Goal: Task Accomplishment & Management: Use online tool/utility

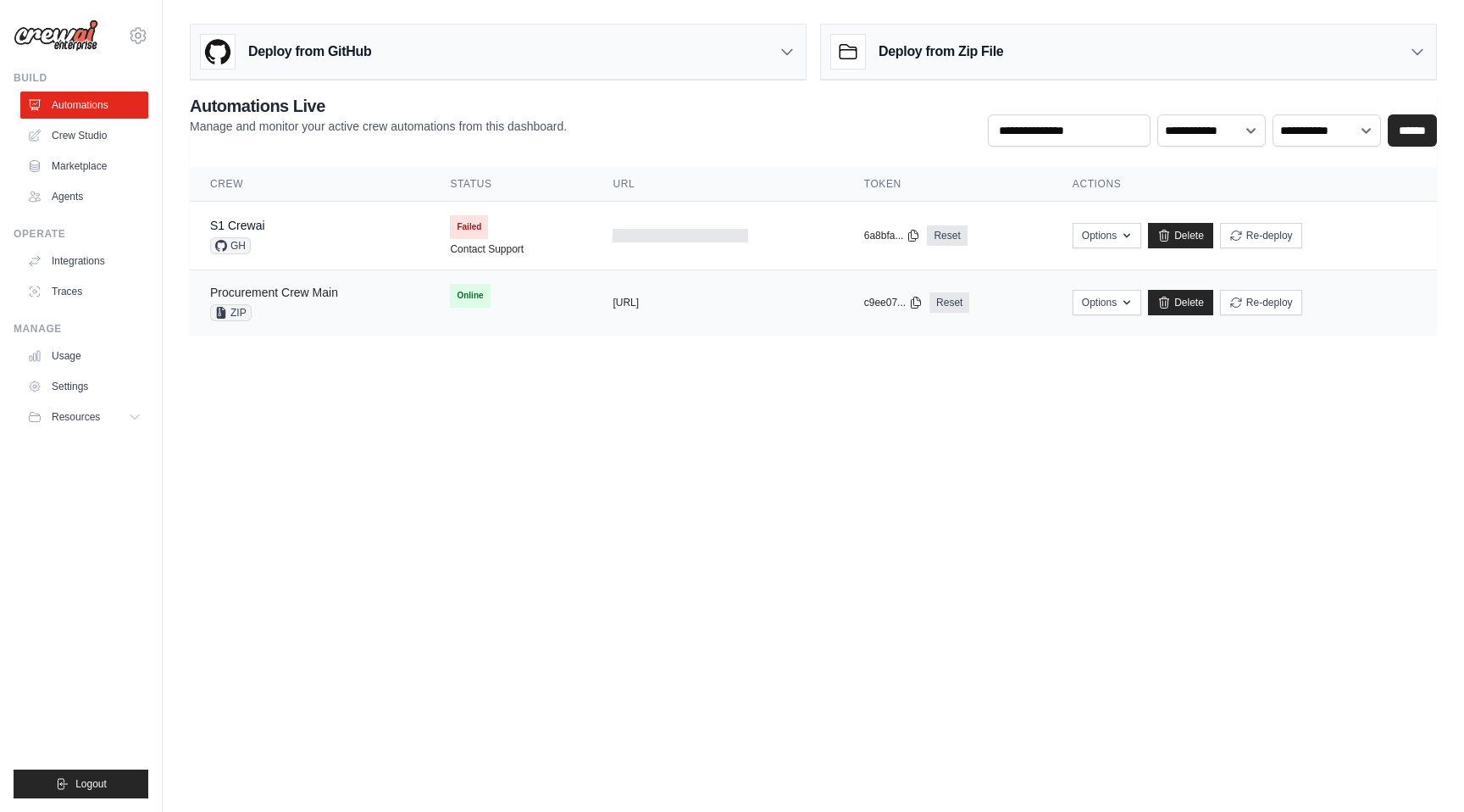
click at [280, 298] on link "Procurement Crew Main" at bounding box center [274, 292] width 128 height 13
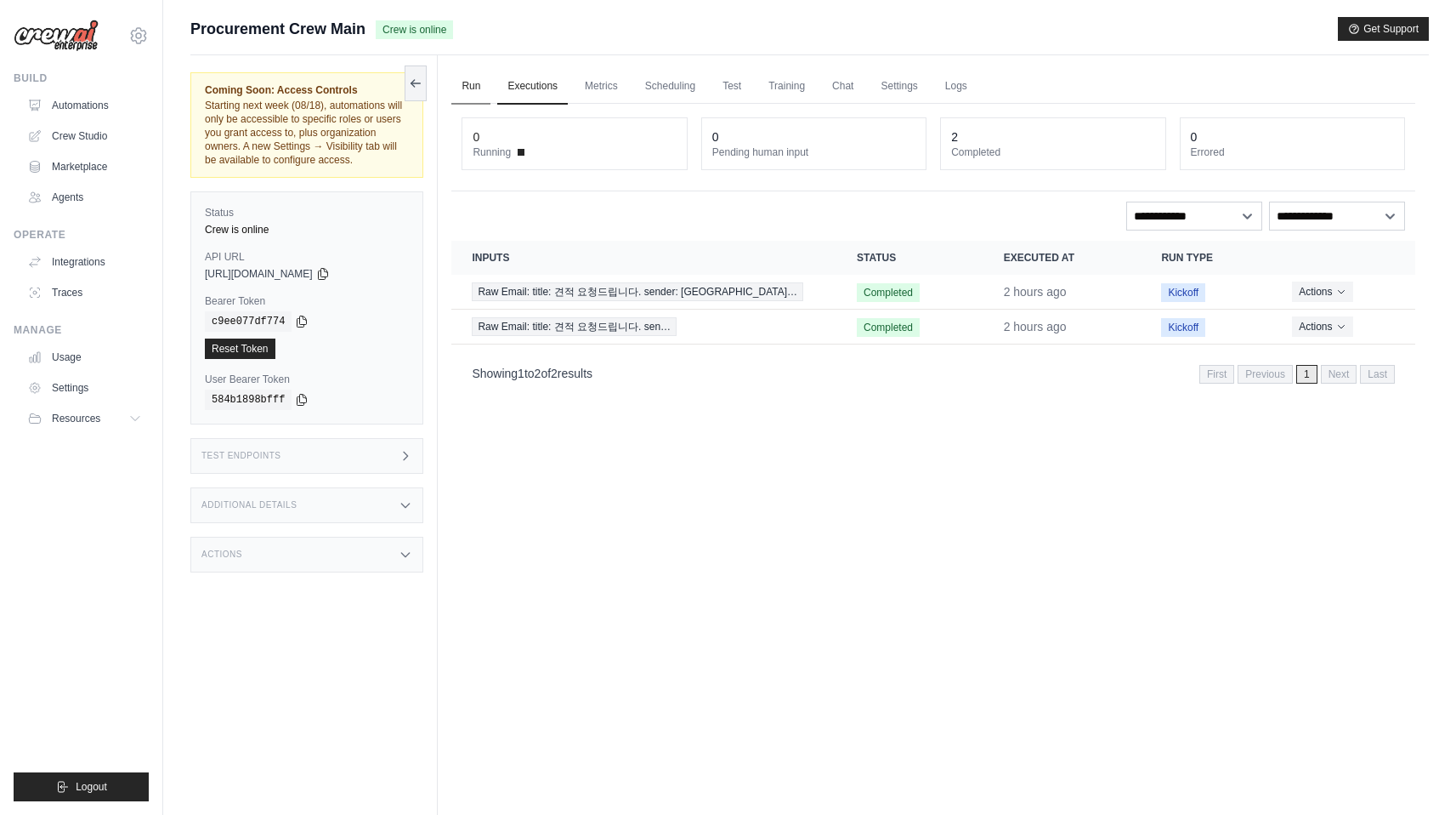
click at [460, 85] on link "Run" at bounding box center [471, 87] width 39 height 36
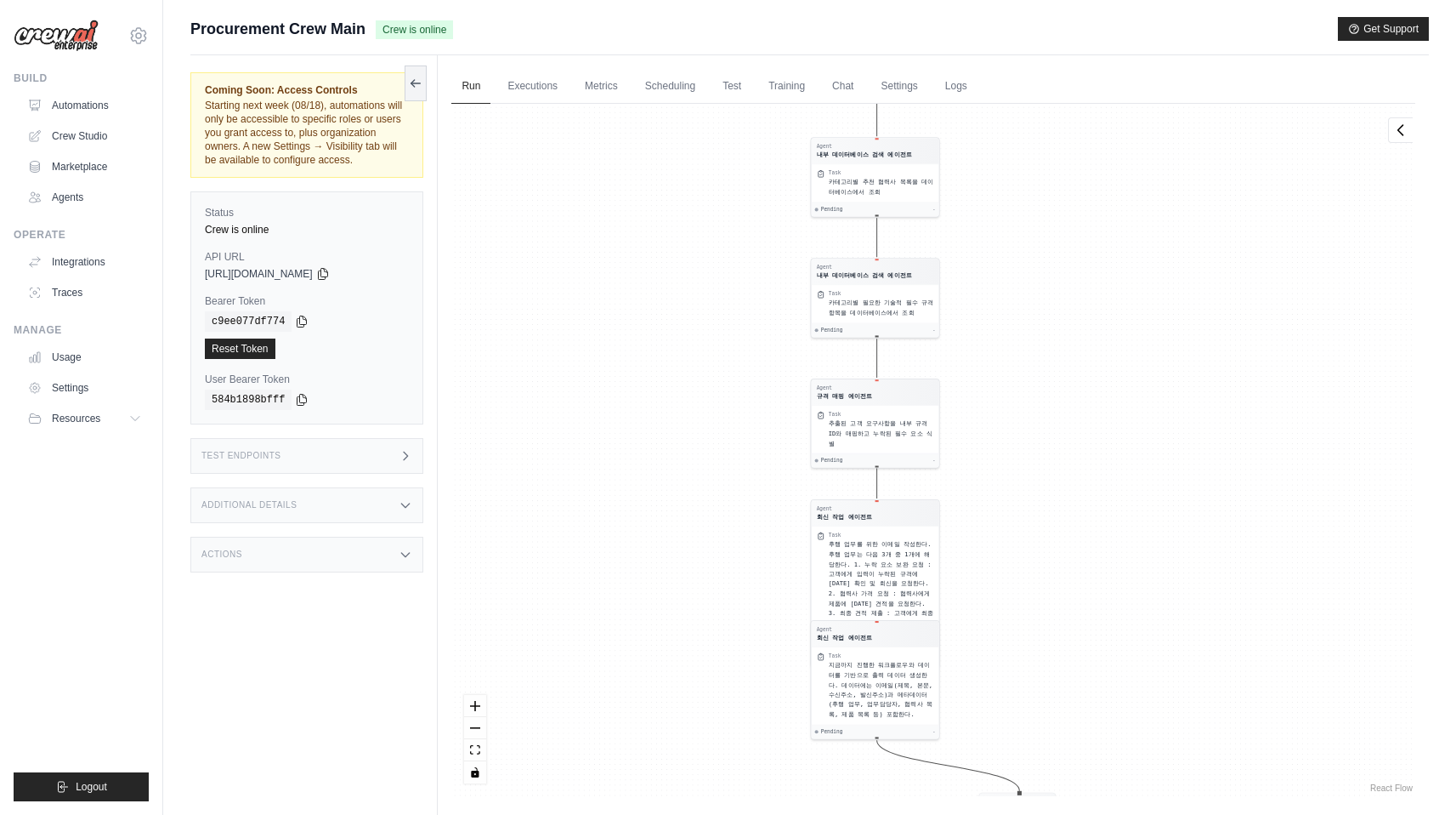
drag, startPoint x: 1093, startPoint y: 476, endPoint x: 982, endPoint y: 79, distance: 412.2
click at [982, 79] on div "Run Executions Metrics Scheduling Test Training Chat Settings Logs 0 Running 0 …" at bounding box center [933, 462] width 991 height 815
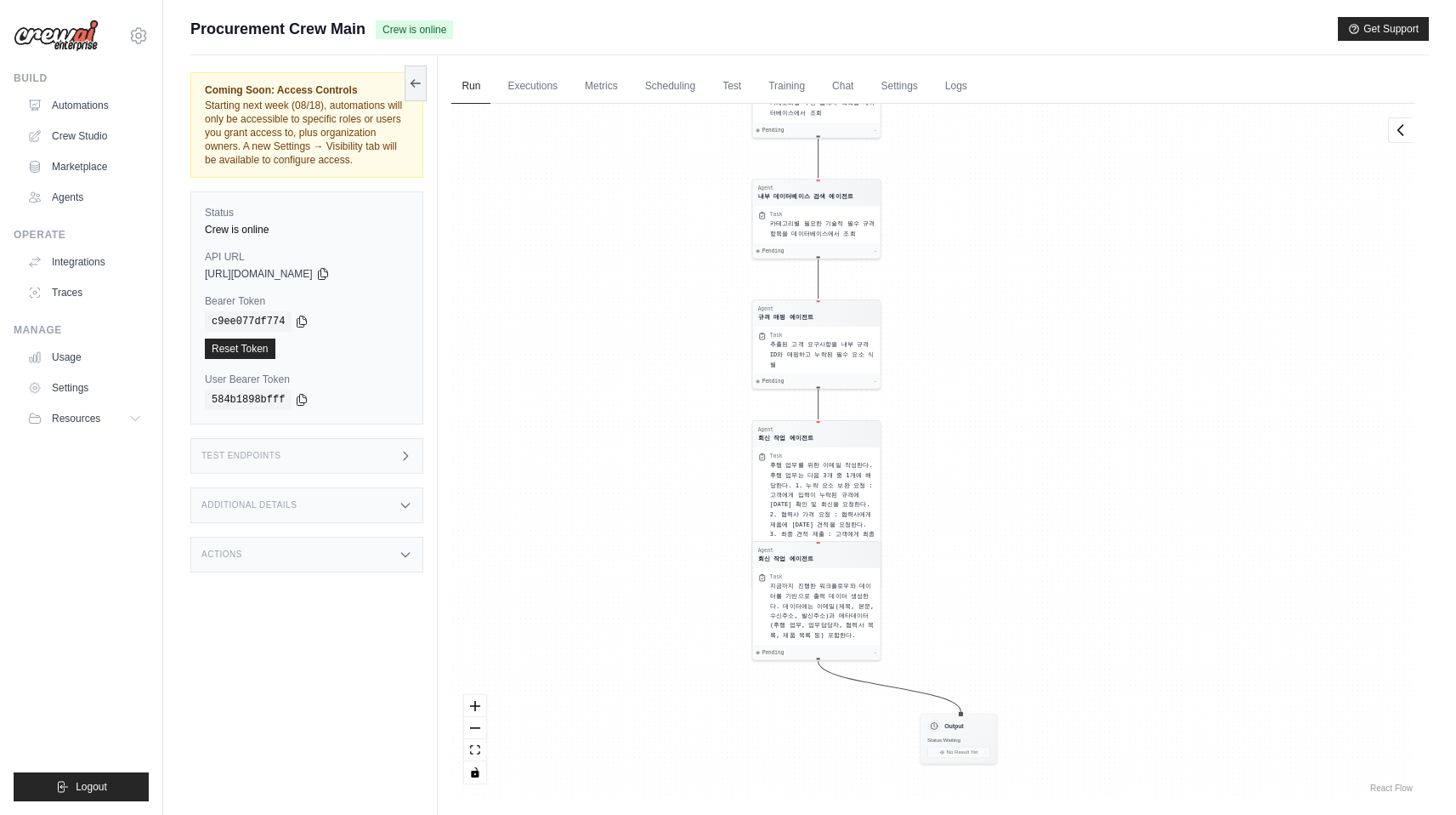
drag, startPoint x: 1003, startPoint y: 297, endPoint x: 975, endPoint y: 539, distance: 243.6
click at [975, 539] on div "Agent 메일 분석 에이전트 Task "수신된 이메일 페이로드를 구조화된 필드로 파싱. * 이메일 페이로드 : raw Email " Pend…" at bounding box center [933, 450] width 964 height 693
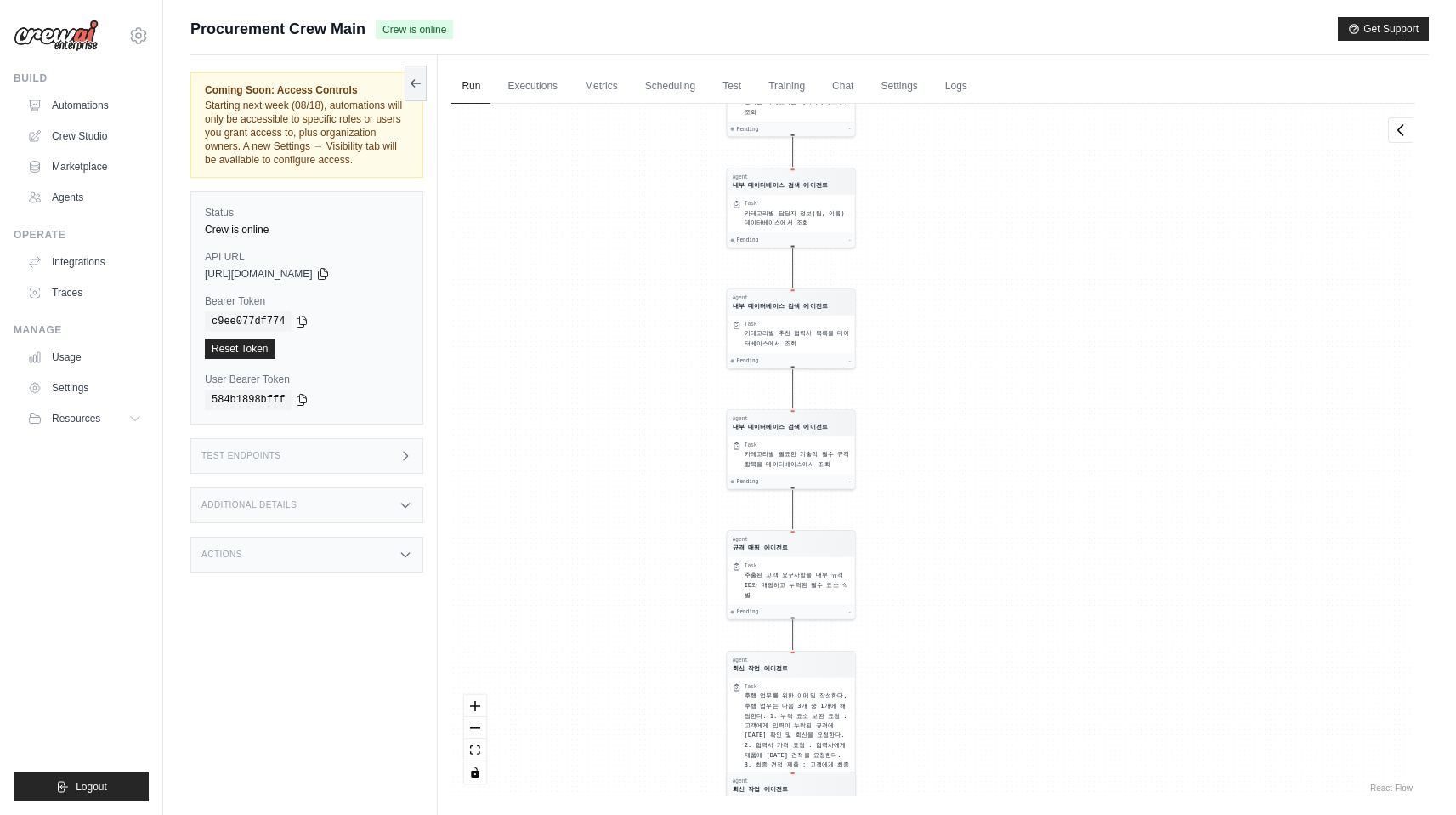
drag, startPoint x: 981, startPoint y: 312, endPoint x: 990, endPoint y: 557, distance: 245.2
click at [988, 555] on div "Agent 메일 분석 에이전트 Task "수신된 이메일 페이로드를 구조화된 필드로 파싱. * 이메일 페이로드 : raw Email " Pend…" at bounding box center [933, 450] width 964 height 693
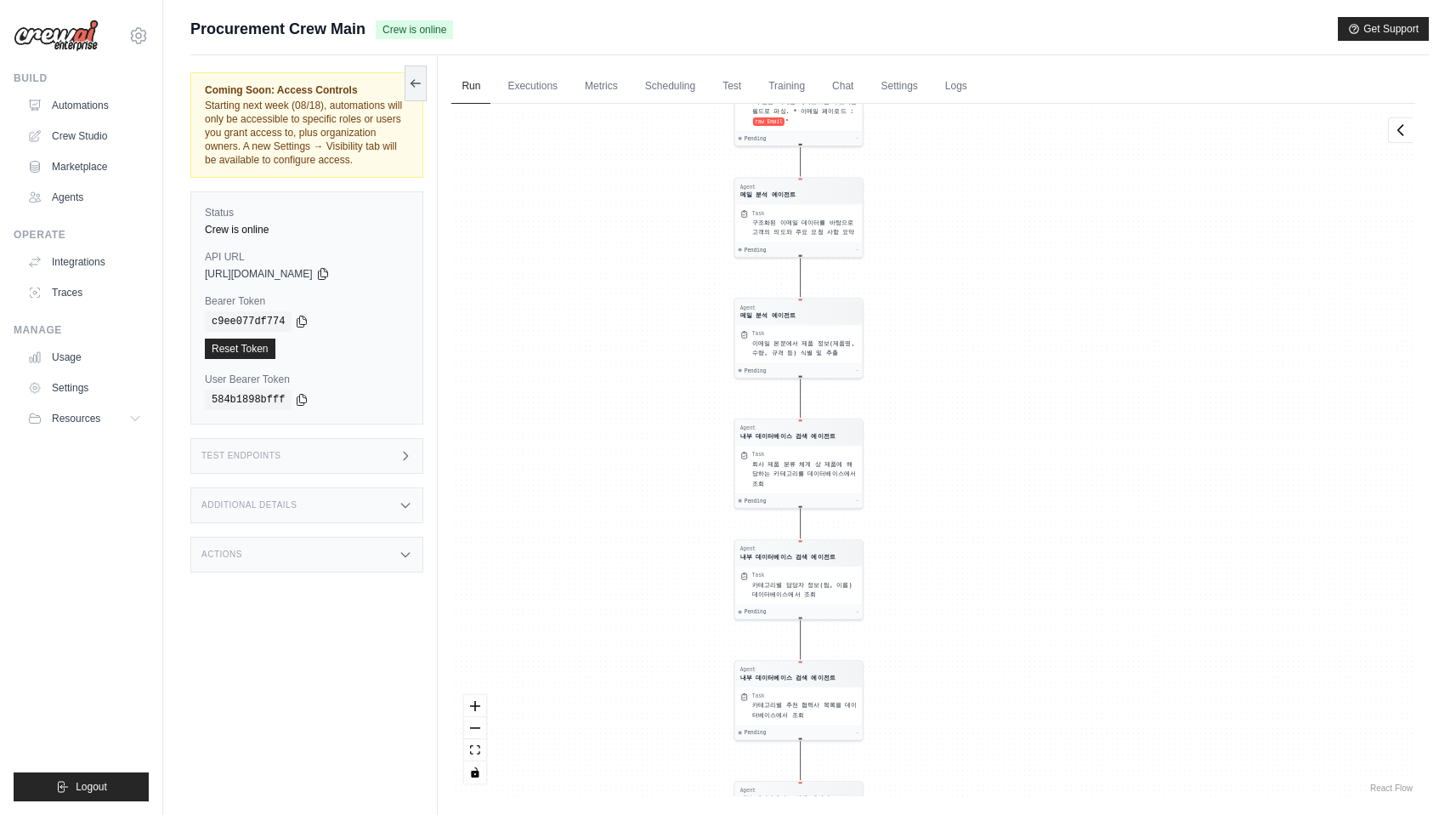
drag, startPoint x: 1003, startPoint y: 379, endPoint x: 1002, endPoint y: 527, distance: 148.0
click at [1003, 527] on div "Agent 메일 분석 에이전트 Task "수신된 이메일 페이로드를 구조화된 필드로 파싱. * 이메일 페이로드 : raw Email " Pend…" at bounding box center [933, 450] width 964 height 693
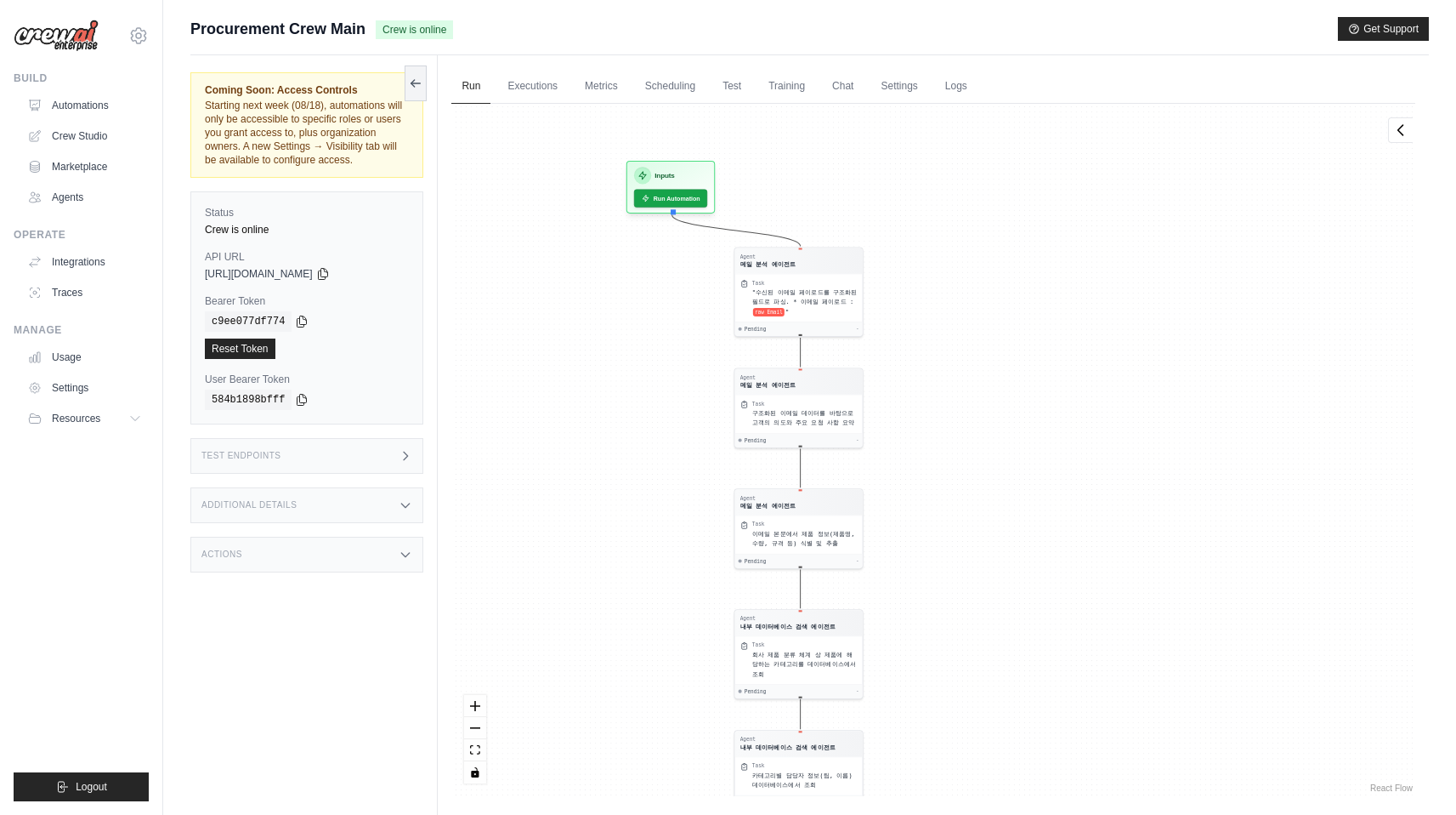
drag, startPoint x: 1002, startPoint y: 420, endPoint x: 1002, endPoint y: 668, distance: 248.0
click at [1002, 668] on div "Agent 메일 분석 에이전트 Task "수신된 이메일 페이로드를 구조화된 필드로 파싱. * 이메일 페이로드 : raw Email " Pend…" at bounding box center [933, 450] width 964 height 693
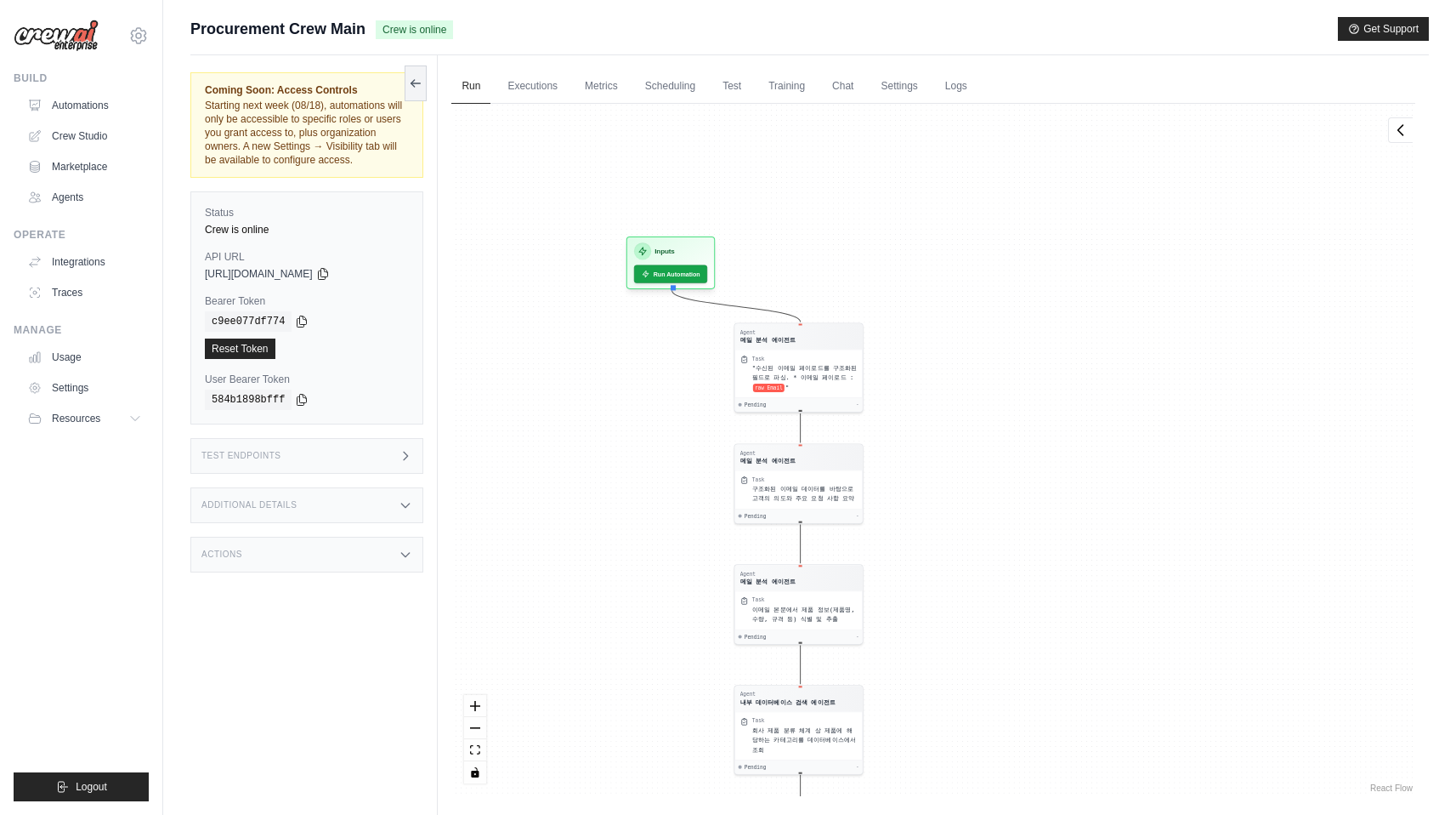
drag, startPoint x: 1019, startPoint y: 430, endPoint x: 994, endPoint y: 398, distance: 40.6
click at [995, 400] on div "Agent 메일 분석 에이전트 Task "수신된 이메일 페이로드를 구조화된 필드로 파싱. * 이메일 페이로드 : raw Email " Pend…" at bounding box center [933, 450] width 964 height 693
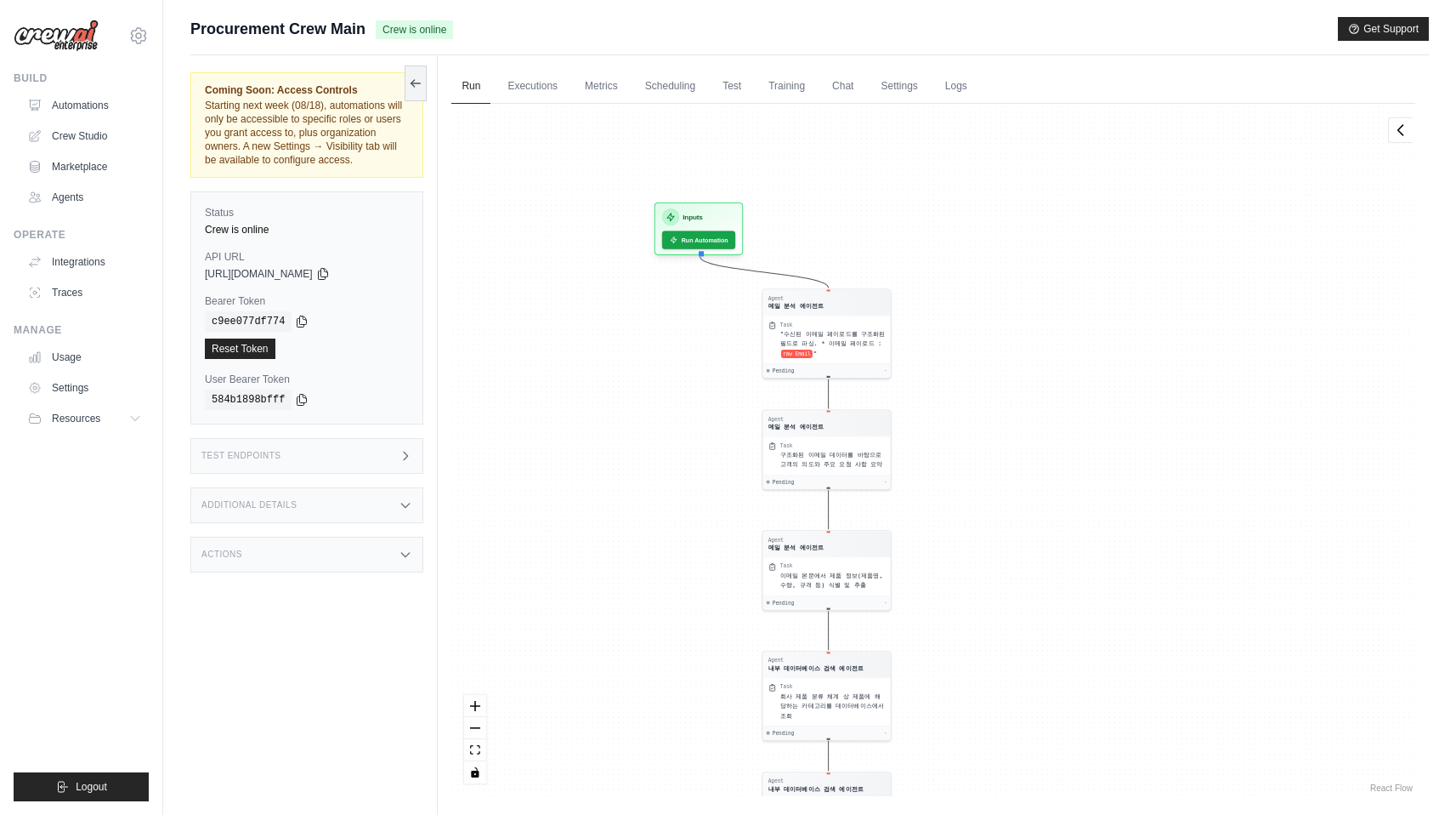
drag, startPoint x: 994, startPoint y: 398, endPoint x: 1066, endPoint y: 392, distance: 72.2
click at [1066, 392] on div "Agent 메일 분석 에이전트 Task "수신된 이메일 페이로드를 구조화된 필드로 파싱. * 이메일 페이로드 : raw Email " Pend…" at bounding box center [933, 450] width 964 height 693
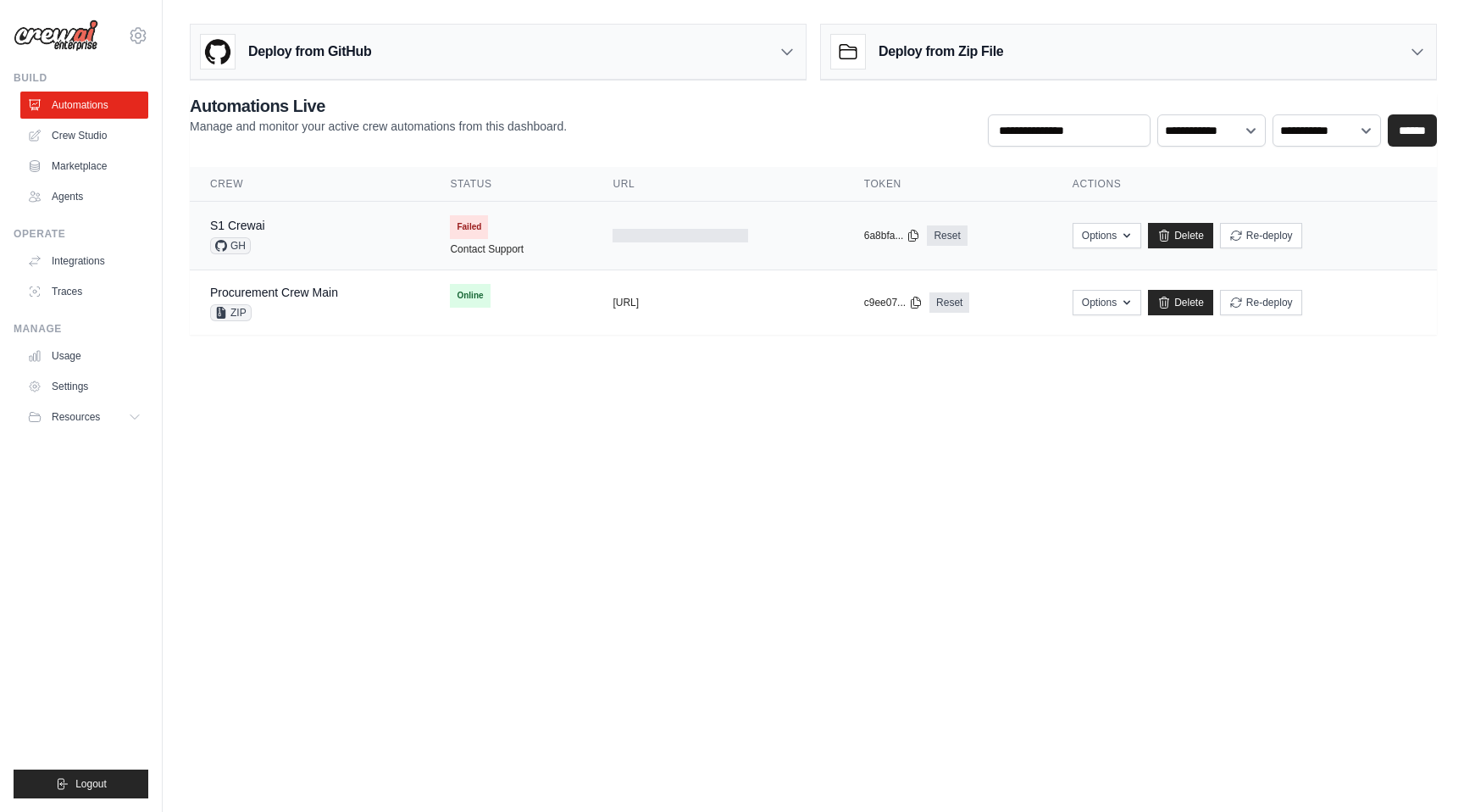
click at [314, 230] on div "S1 Crewai GH" at bounding box center [309, 235] width 199 height 37
